Goal: Find specific page/section: Find specific page/section

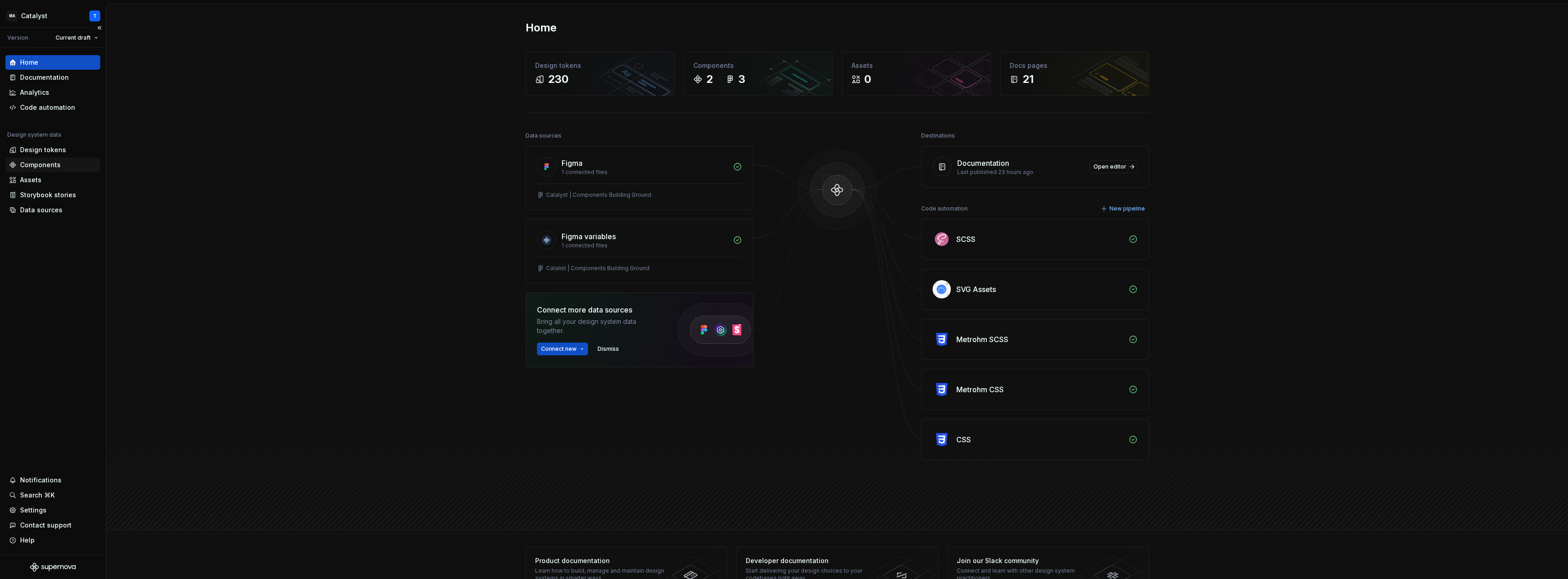
click at [42, 165] on div "Components" at bounding box center [40, 164] width 41 height 9
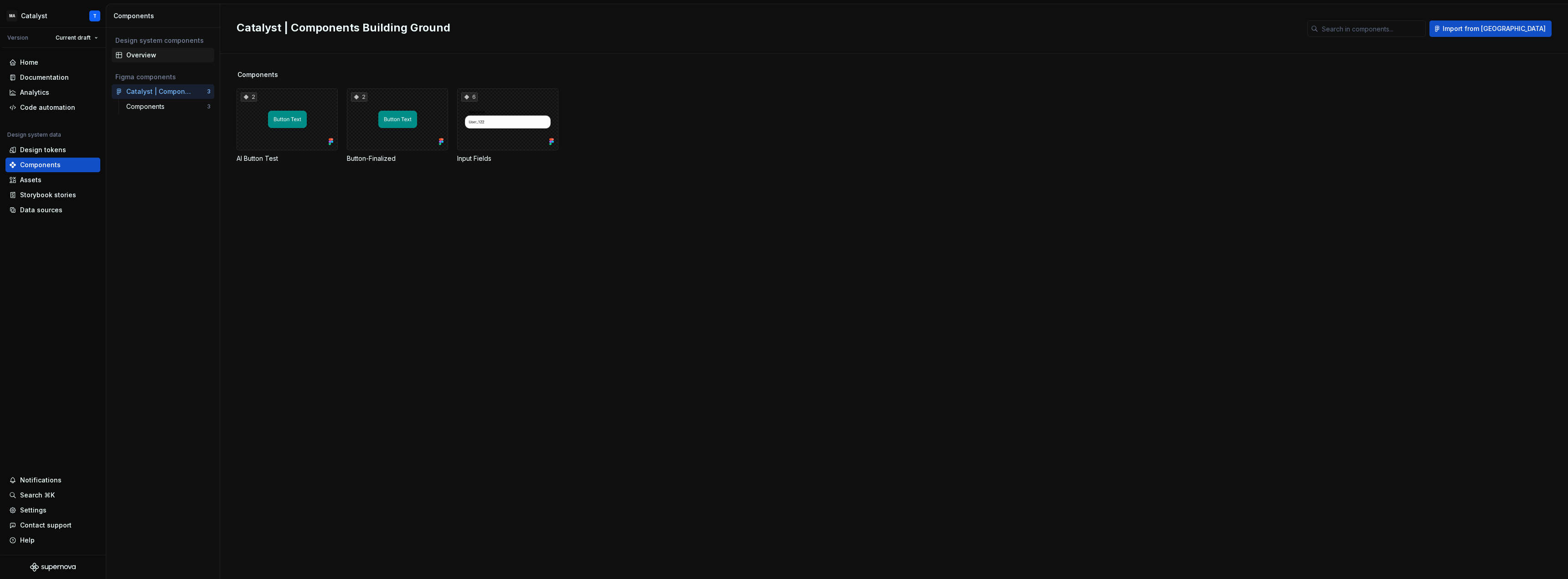
click at [148, 57] on div "Overview" at bounding box center [168, 55] width 84 height 9
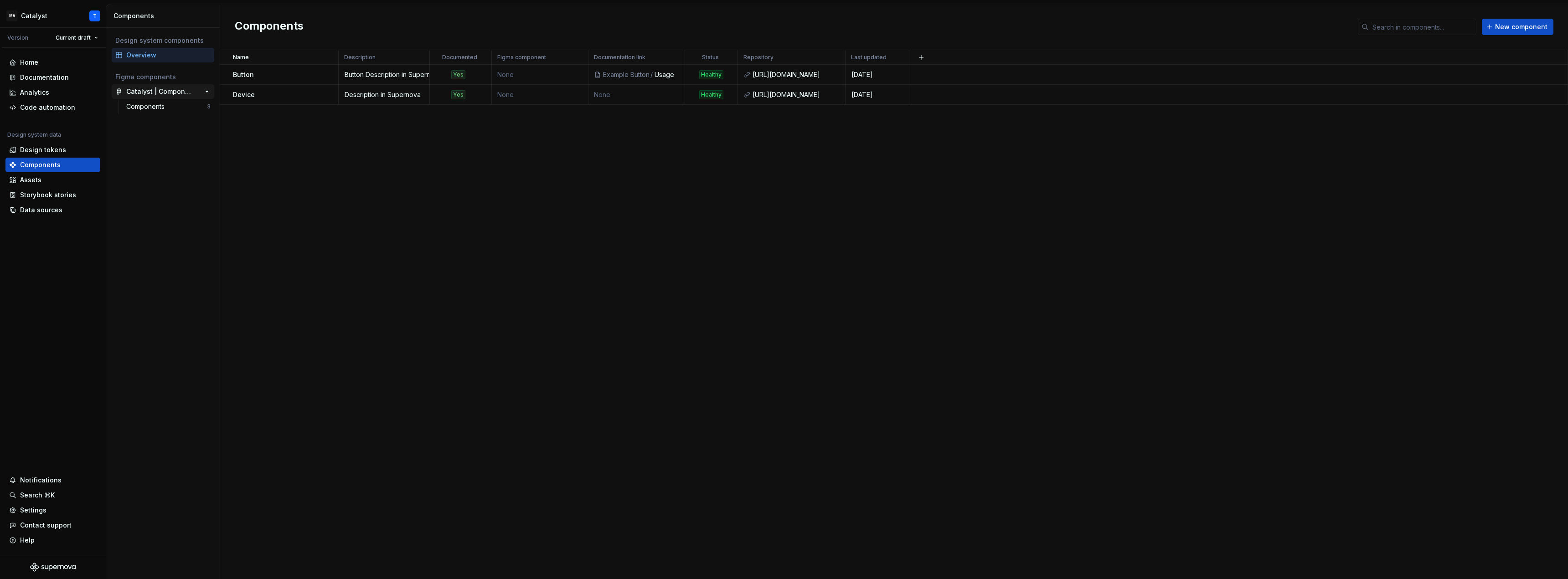
click at [169, 91] on div "Catalyst | Components Building Ground" at bounding box center [160, 91] width 68 height 9
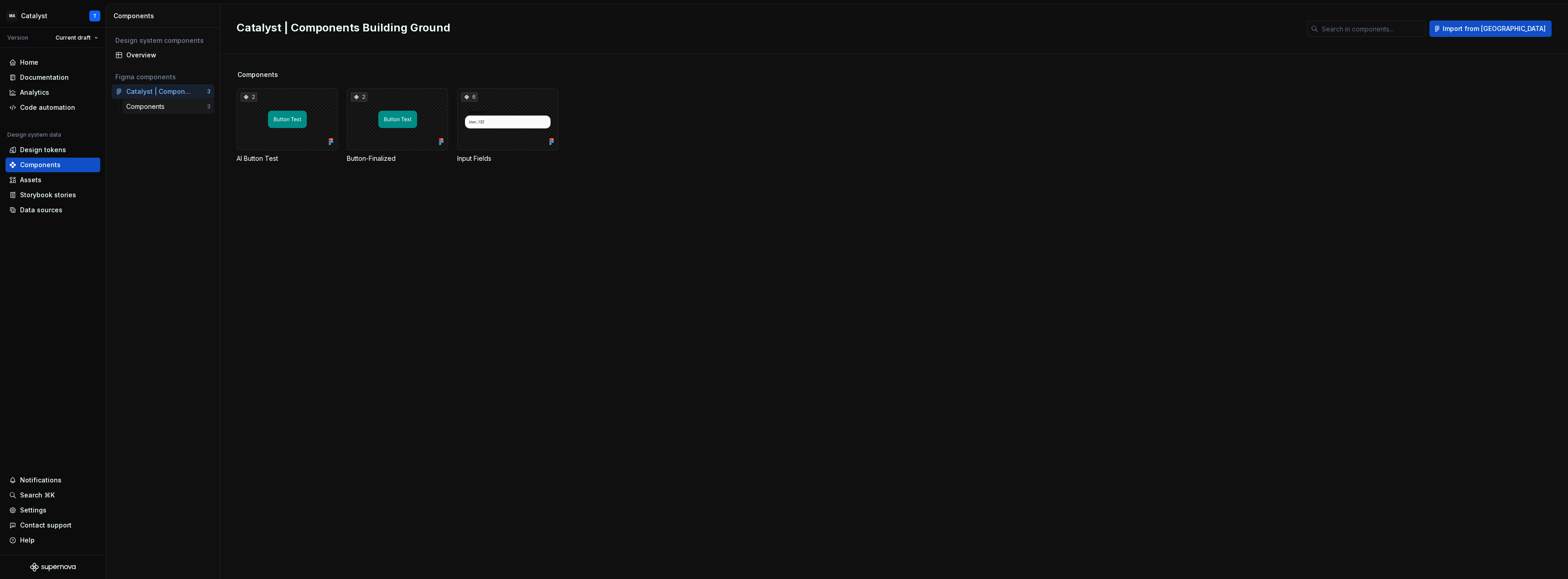
click at [157, 107] on div "Components" at bounding box center [147, 106] width 42 height 9
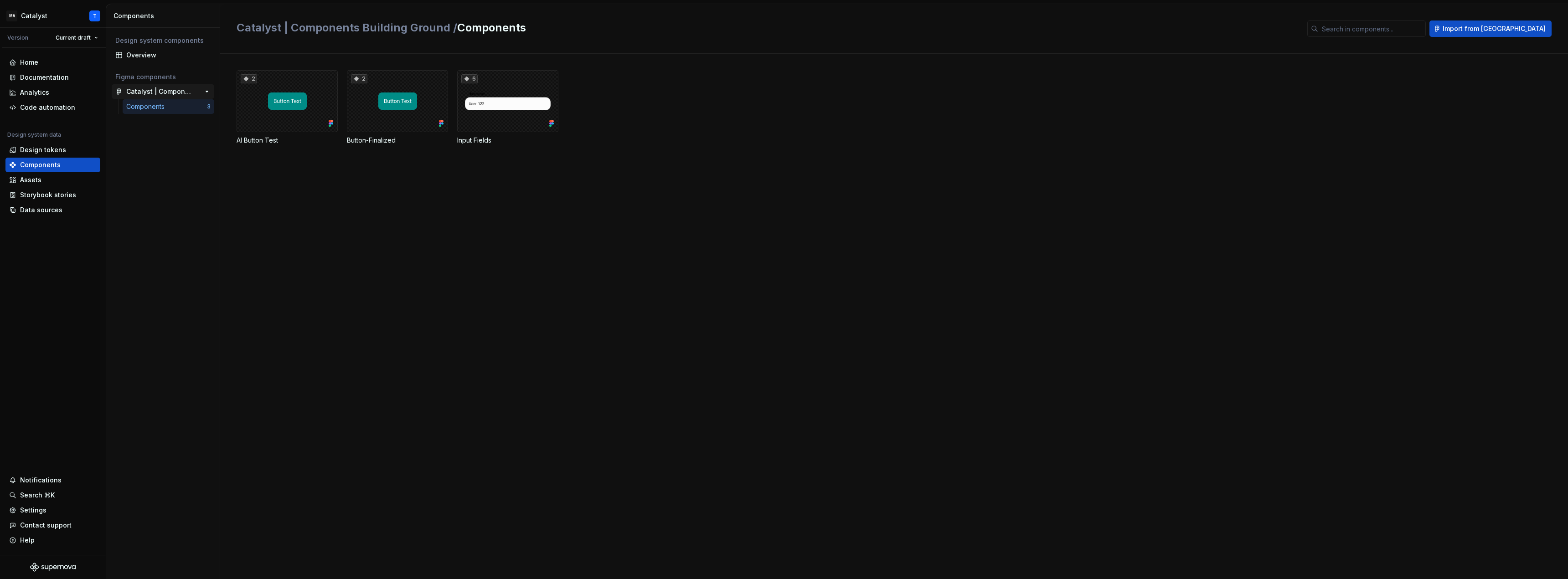
click at [159, 90] on div "Catalyst | Components Building Ground" at bounding box center [160, 91] width 68 height 9
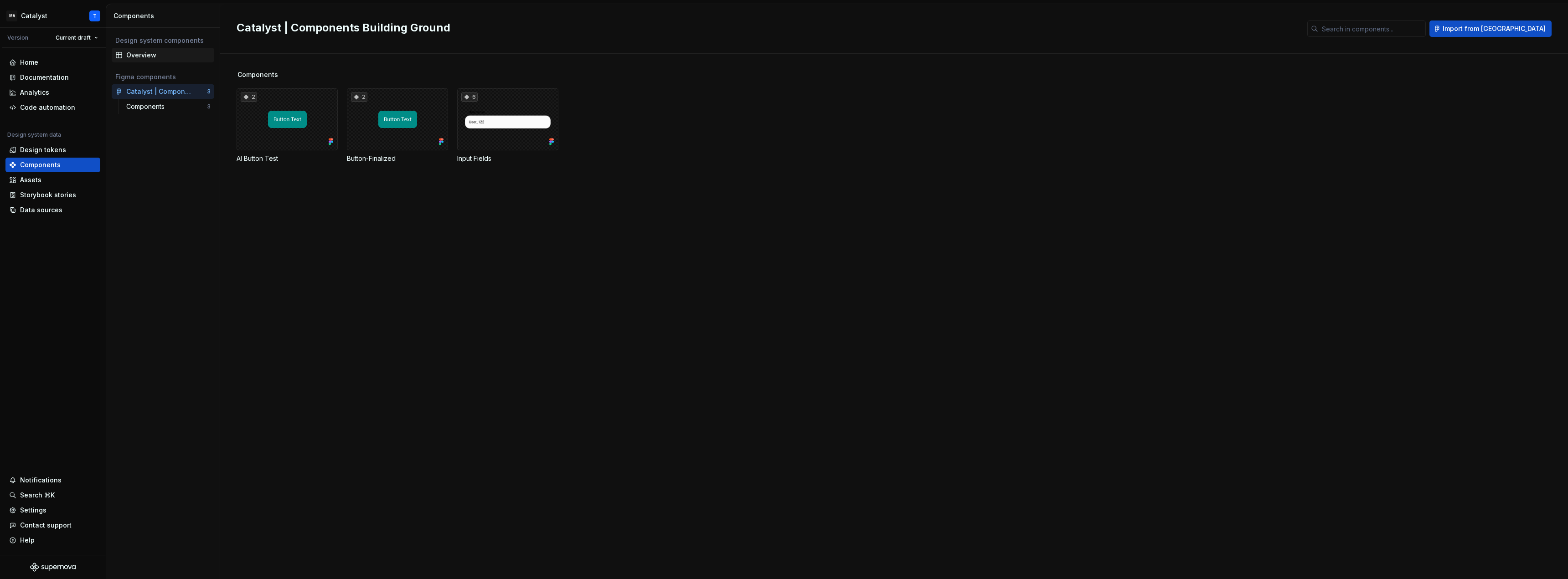
click at [147, 55] on div "Overview" at bounding box center [168, 55] width 84 height 9
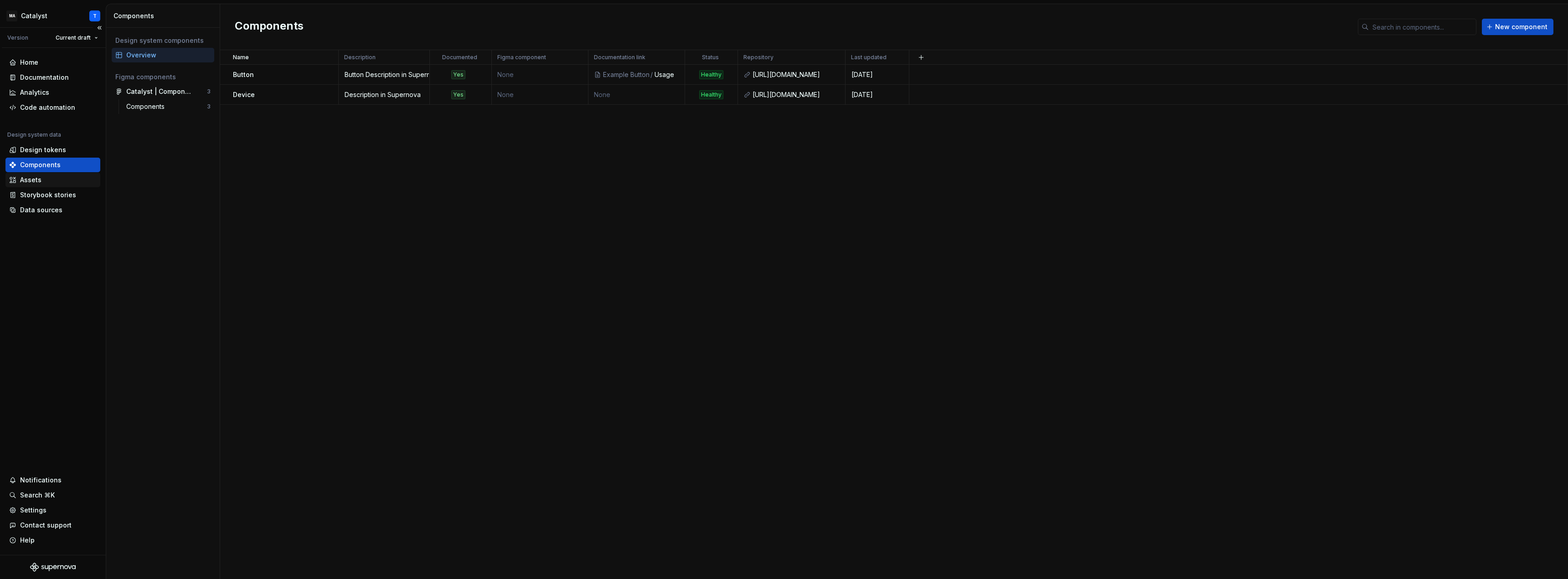
click at [43, 180] on div "Assets" at bounding box center [52, 180] width 88 height 9
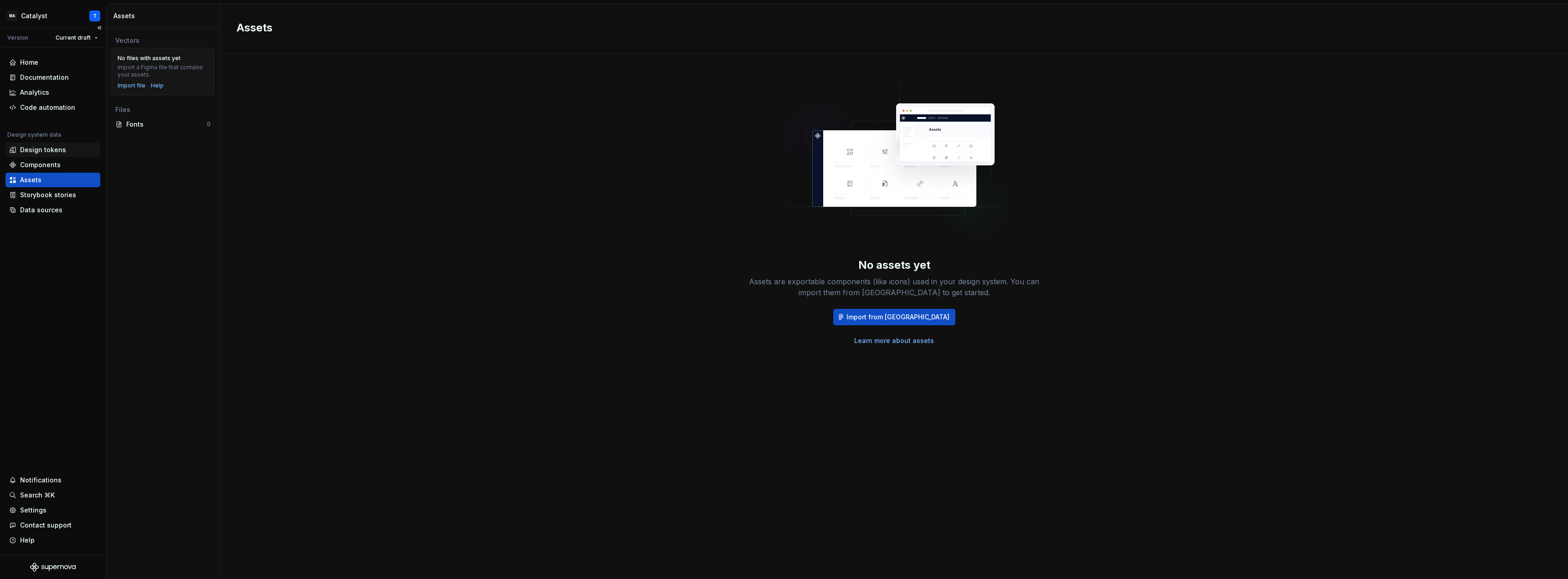
click at [48, 150] on div "Design tokens" at bounding box center [43, 150] width 46 height 9
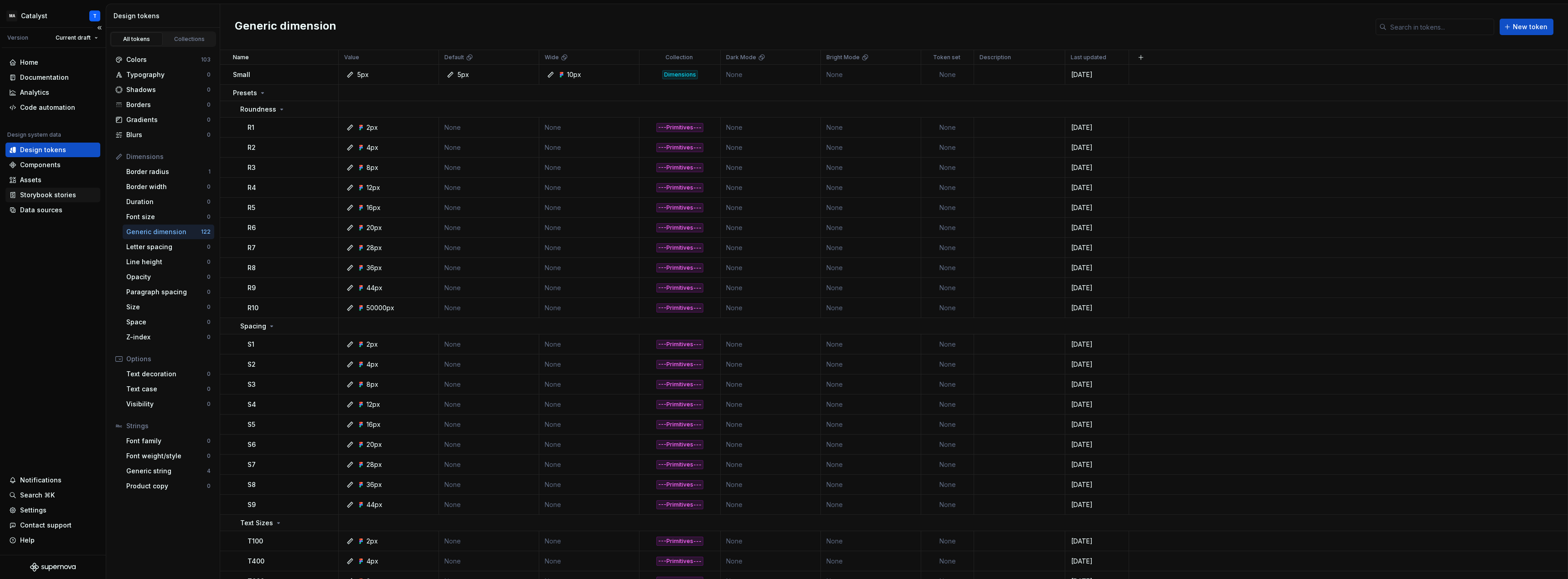
click at [53, 193] on div "Storybook stories" at bounding box center [48, 195] width 56 height 9
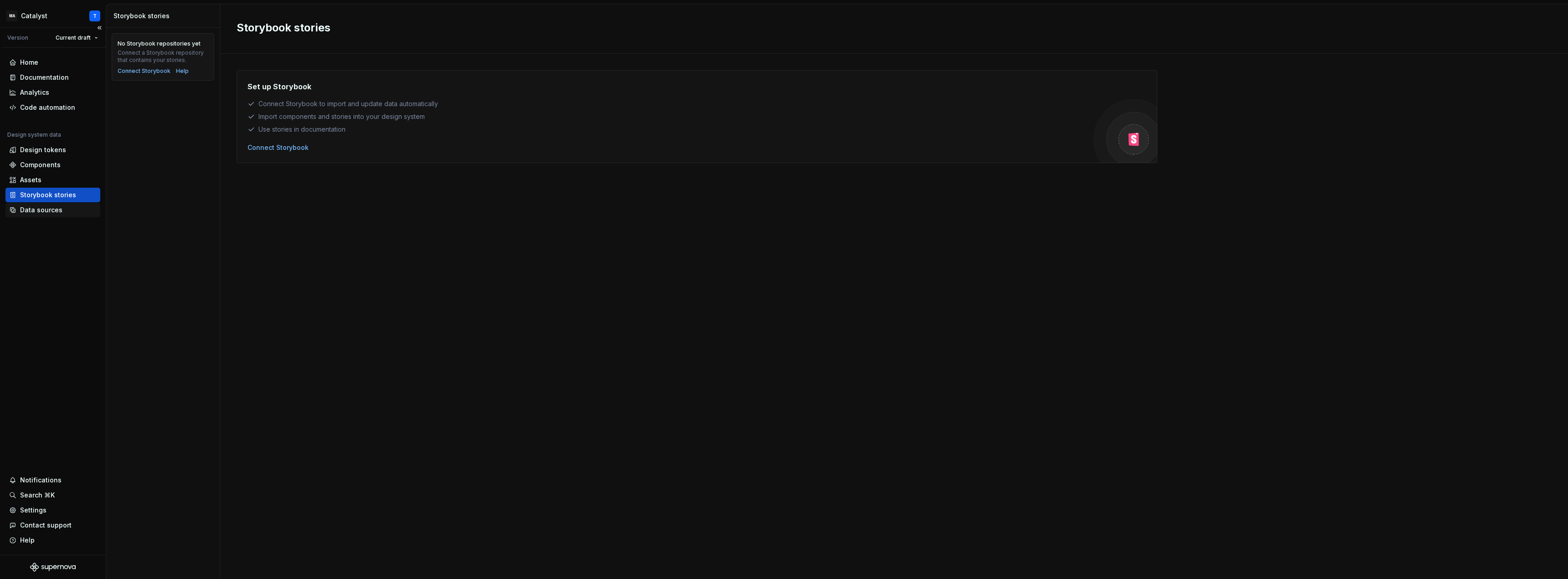
click at [32, 212] on div "Data sources" at bounding box center [41, 210] width 42 height 9
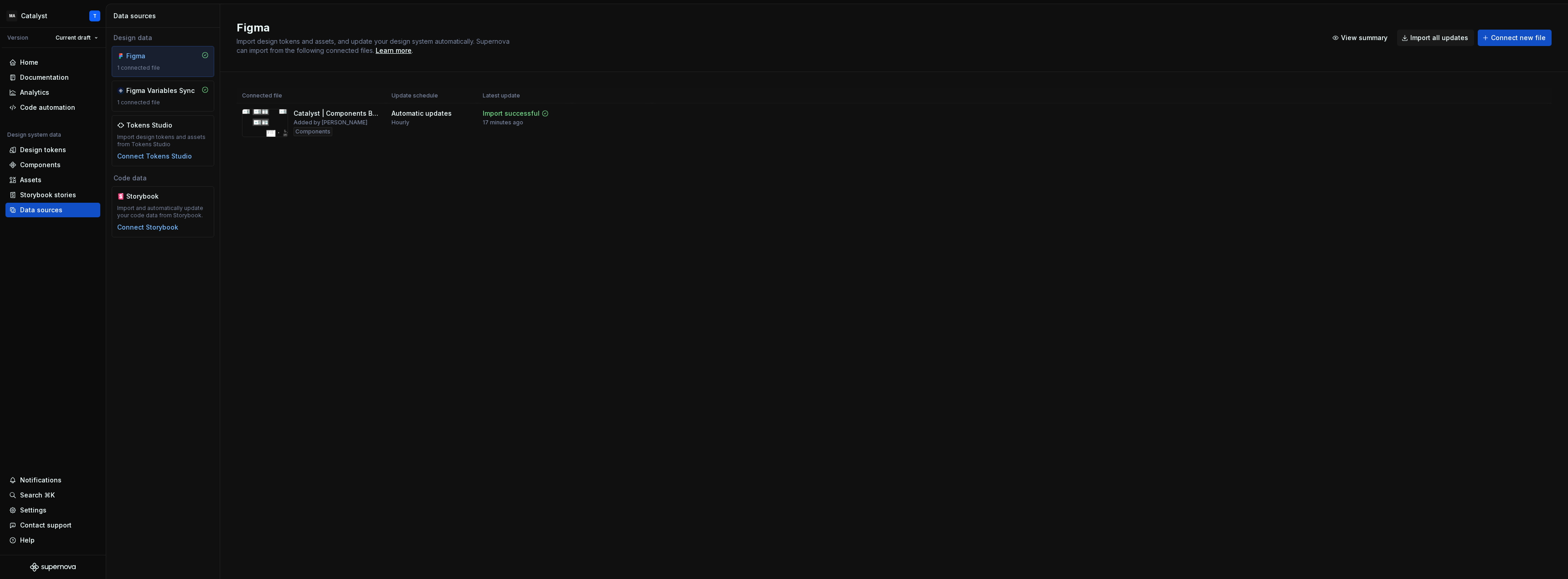
click at [134, 55] on div "Figma" at bounding box center [148, 56] width 44 height 9
click at [1538, 111] on html "MA Catalyst T Version Current draft Home Documentation Analytics Code automatio…" at bounding box center [784, 289] width 1568 height 579
click at [1540, 113] on html "MA Catalyst T Version Current draft Home Documentation Analytics Code automatio…" at bounding box center [784, 289] width 1568 height 579
click at [1495, 176] on link "Open file in [GEOGRAPHIC_DATA]" at bounding box center [1511, 175] width 104 height 9
